Goal: Task Accomplishment & Management: Use online tool/utility

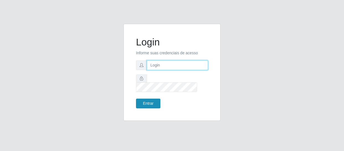
type input "[EMAIL_ADDRESS][DOMAIN_NAME]"
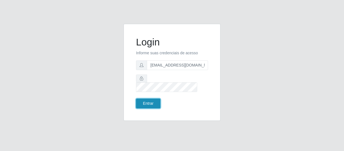
click at [158, 98] on button "Entrar" at bounding box center [148, 103] width 24 height 10
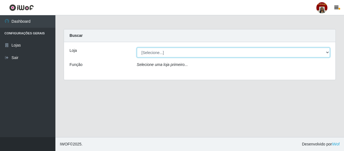
click at [324, 50] on select "[Selecione...] Mar Vermelho - Loja 04" at bounding box center [233, 53] width 193 height 10
select select "251"
click at [137, 48] on select "[Selecione...] Mar Vermelho - Loja 04" at bounding box center [233, 53] width 193 height 10
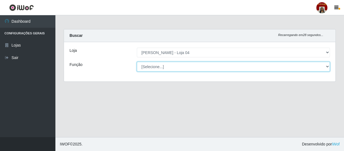
click at [326, 65] on select "[Selecione...] ASG ASG + ASG ++ Auxiliar de Depósito Auxiliar de Depósito + Aux…" at bounding box center [233, 67] width 193 height 10
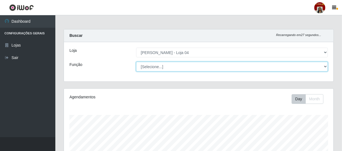
scroll to position [115, 269]
select select "22"
click at [136, 62] on select "[Selecione...] ASG ASG + ASG ++ Auxiliar de Depósito Auxiliar de Depósito + Aux…" at bounding box center [232, 67] width 192 height 10
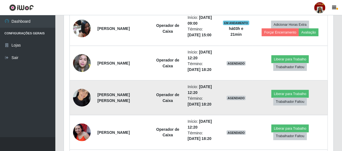
scroll to position [352, 0]
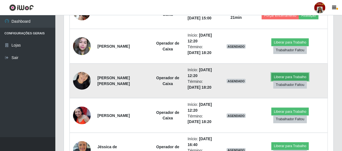
click at [286, 76] on button "Liberar para Trabalho" at bounding box center [289, 77] width 37 height 8
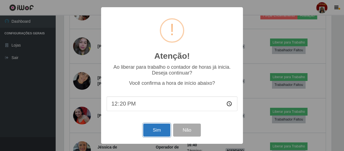
click at [146, 130] on button "Sim" at bounding box center [156, 129] width 27 height 13
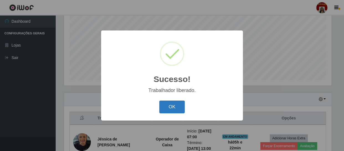
click at [177, 109] on button "OK" at bounding box center [172, 106] width 26 height 13
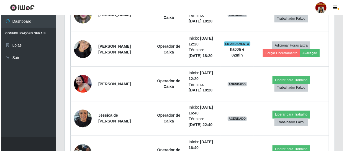
scroll to position [395, 0]
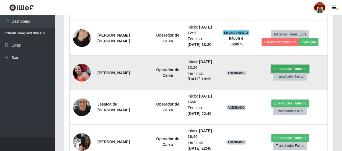
click at [293, 68] on button "Liberar para Trabalho" at bounding box center [289, 69] width 37 height 8
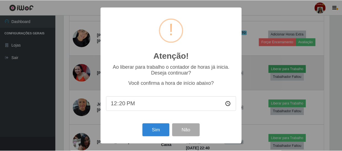
scroll to position [115, 267]
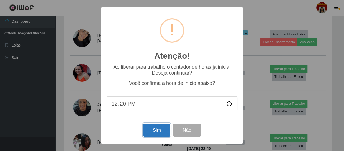
click at [157, 126] on button "Sim" at bounding box center [156, 129] width 27 height 13
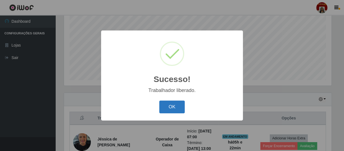
click at [178, 106] on button "OK" at bounding box center [172, 106] width 26 height 13
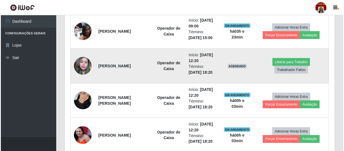
scroll to position [344, 0]
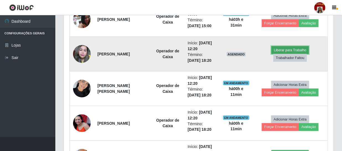
click at [282, 48] on button "Liberar para Trabalho" at bounding box center [289, 50] width 37 height 8
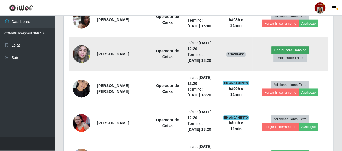
scroll to position [115, 267]
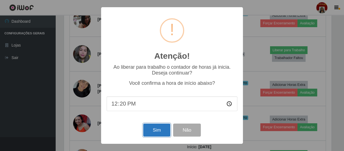
click at [158, 129] on button "Sim" at bounding box center [156, 129] width 27 height 13
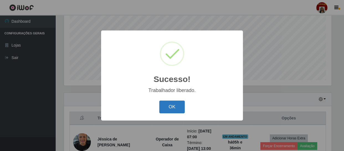
click at [169, 111] on button "OK" at bounding box center [172, 106] width 26 height 13
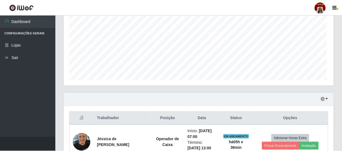
scroll to position [115, 269]
